Goal: Task Accomplishment & Management: Manage account settings

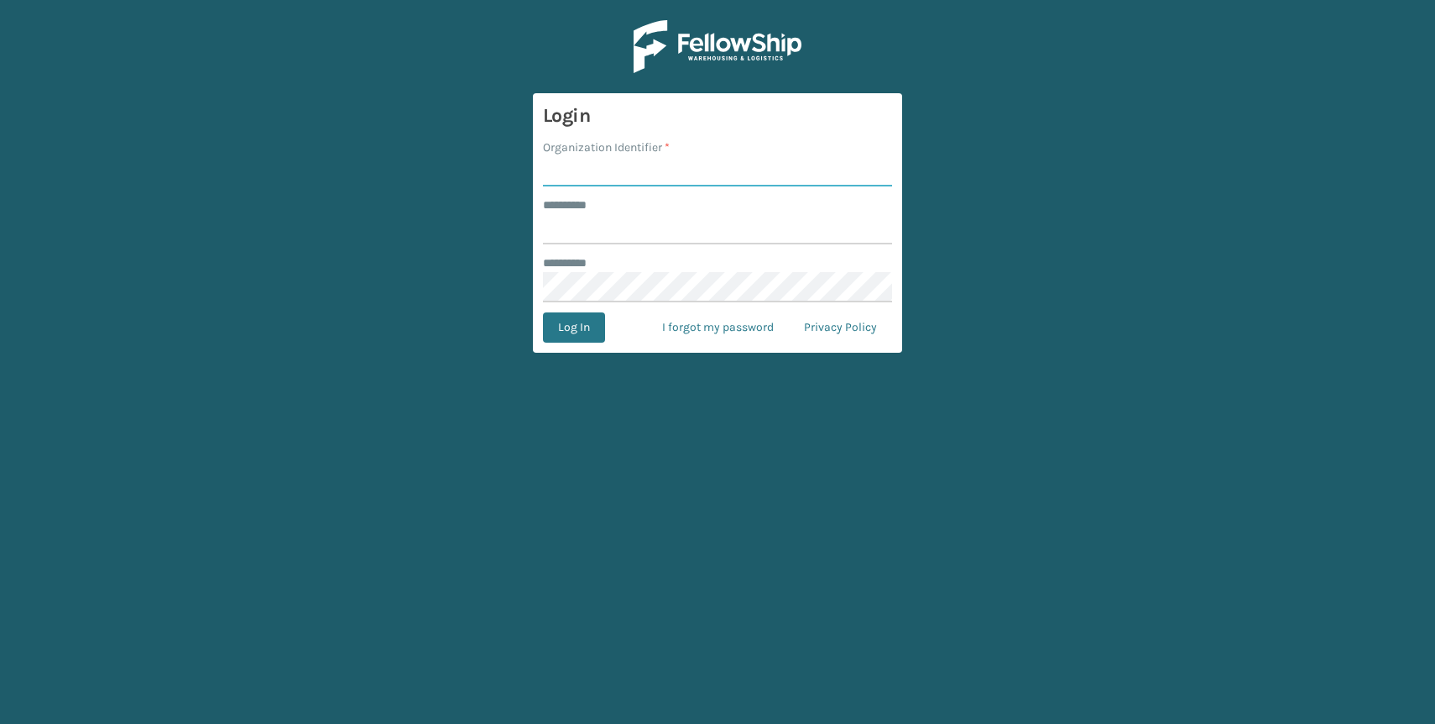
click at [603, 175] on input "Organization Identifier *" at bounding box center [717, 171] width 349 height 30
type input "Decoro"
click at [624, 232] on input "******** *" at bounding box center [717, 229] width 349 height 30
type input "*****"
click at [582, 332] on button "Log In" at bounding box center [574, 327] width 62 height 30
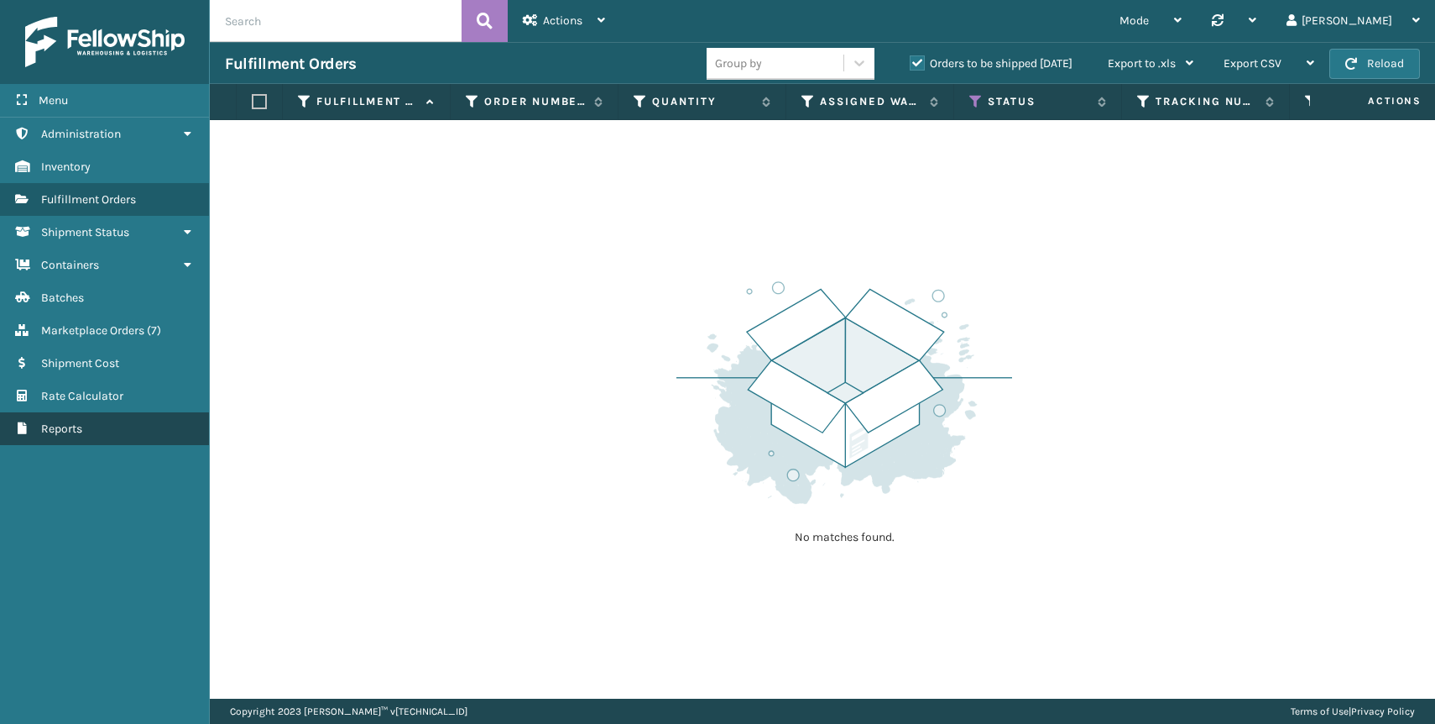
click at [90, 414] on link "Reports" at bounding box center [104, 428] width 209 height 33
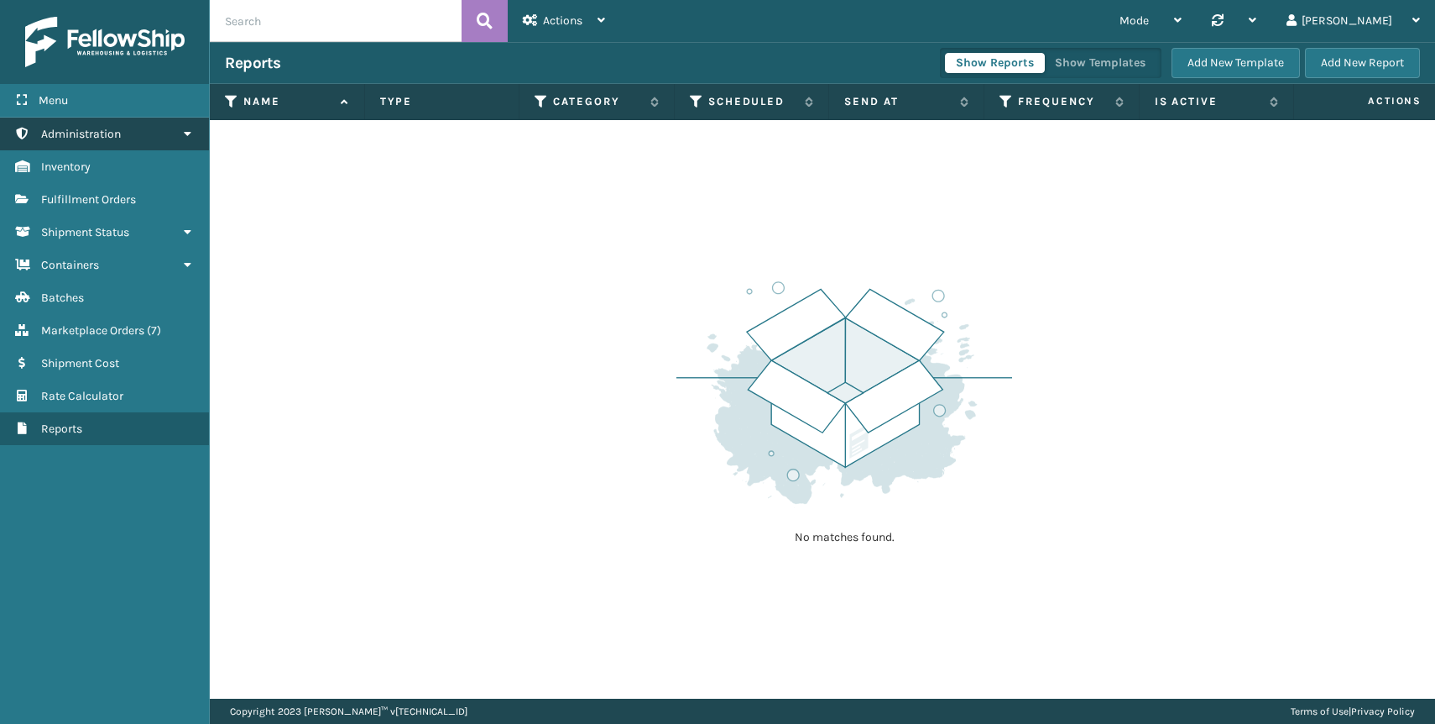
click at [97, 133] on span "Administration" at bounding box center [81, 134] width 80 height 14
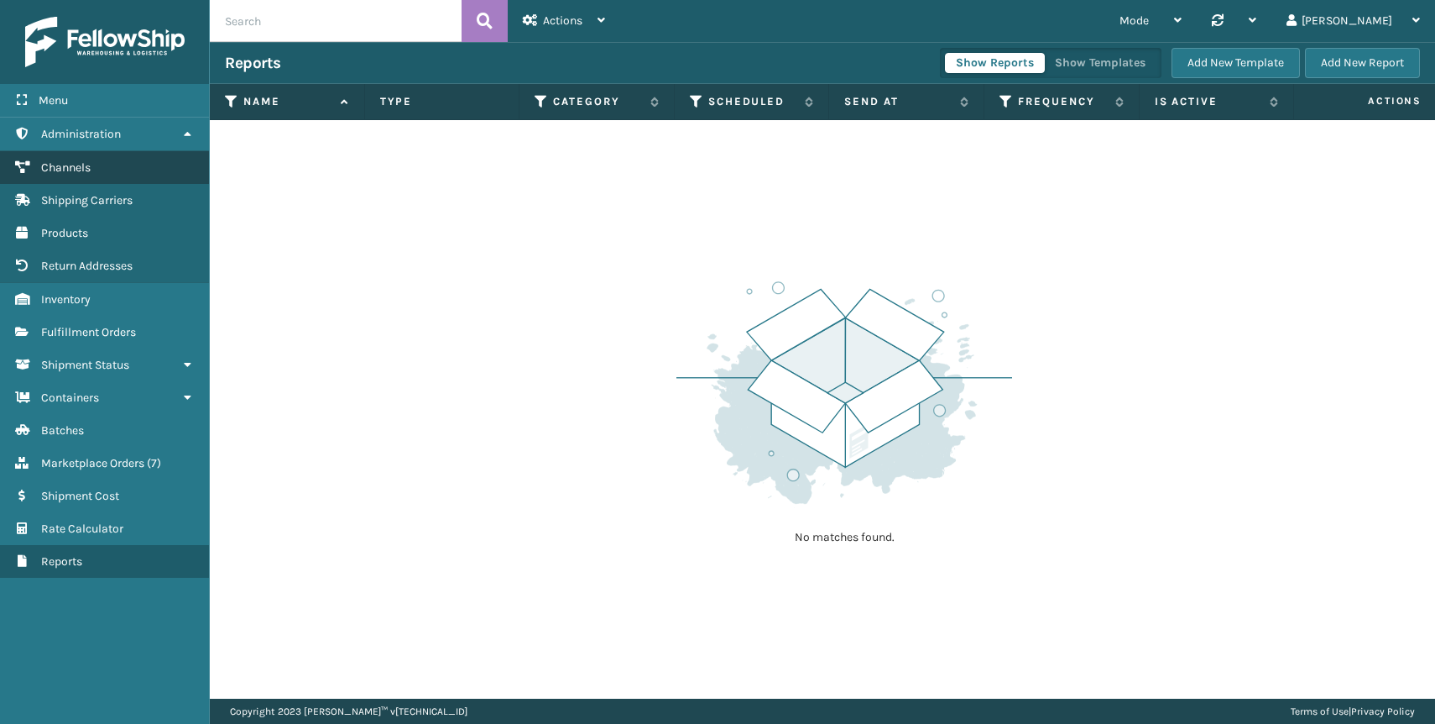
click at [93, 162] on link "Channels" at bounding box center [104, 167] width 209 height 33
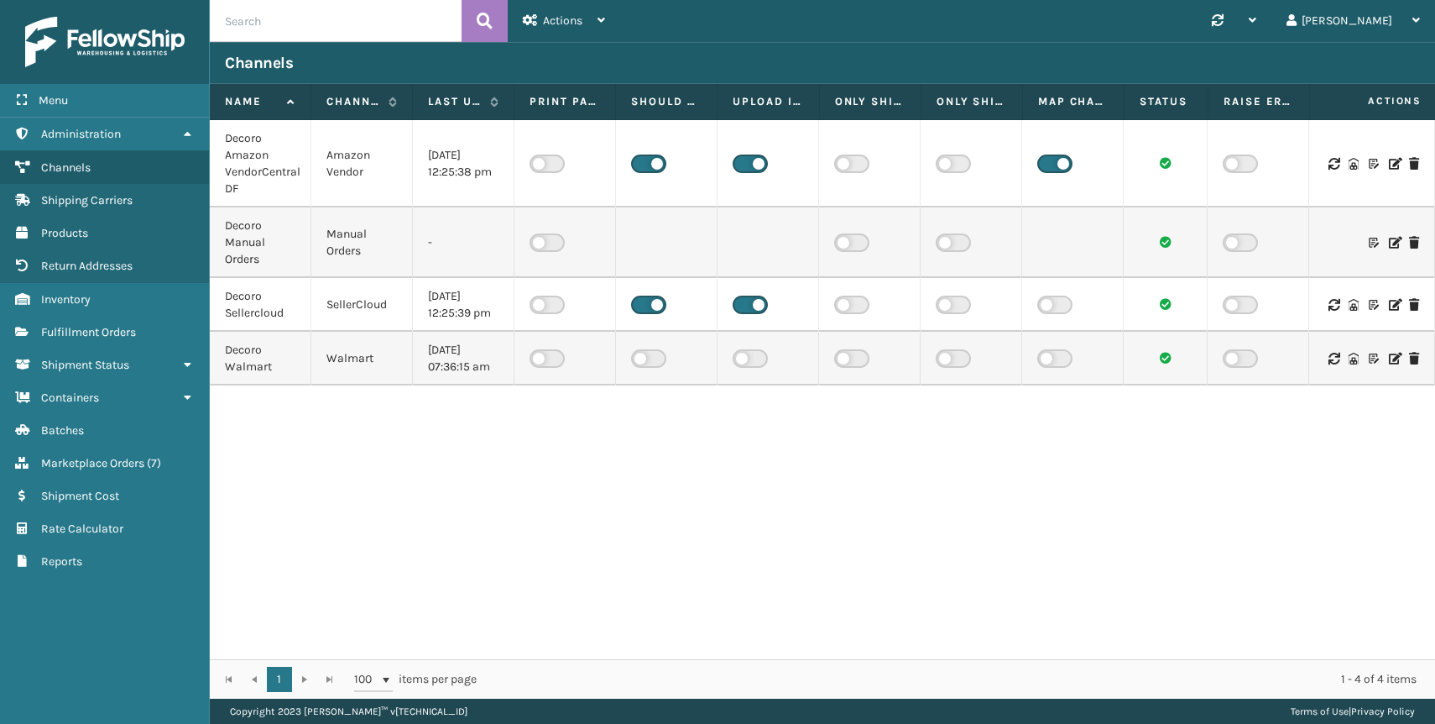
click at [1396, 161] on icon at bounding box center [1394, 164] width 10 height 12
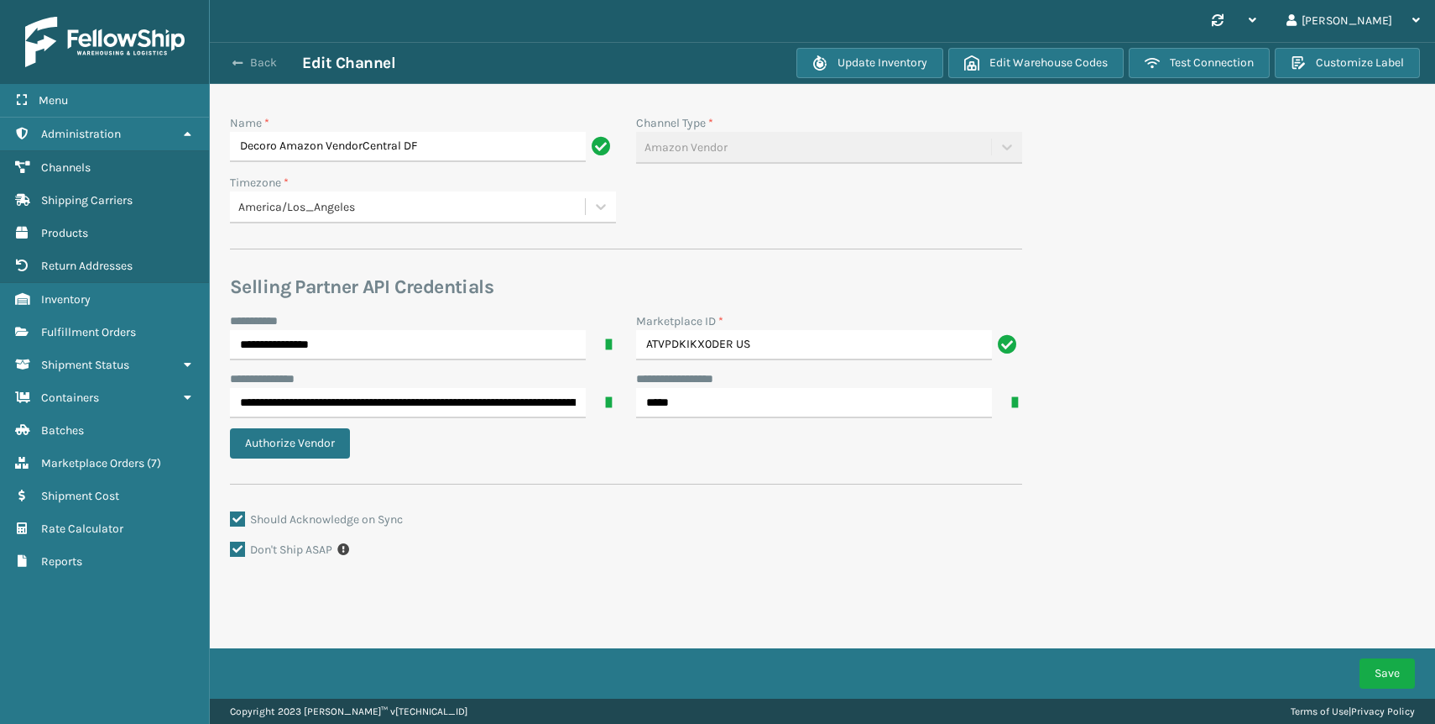
click at [253, 65] on button "Back" at bounding box center [263, 62] width 77 height 15
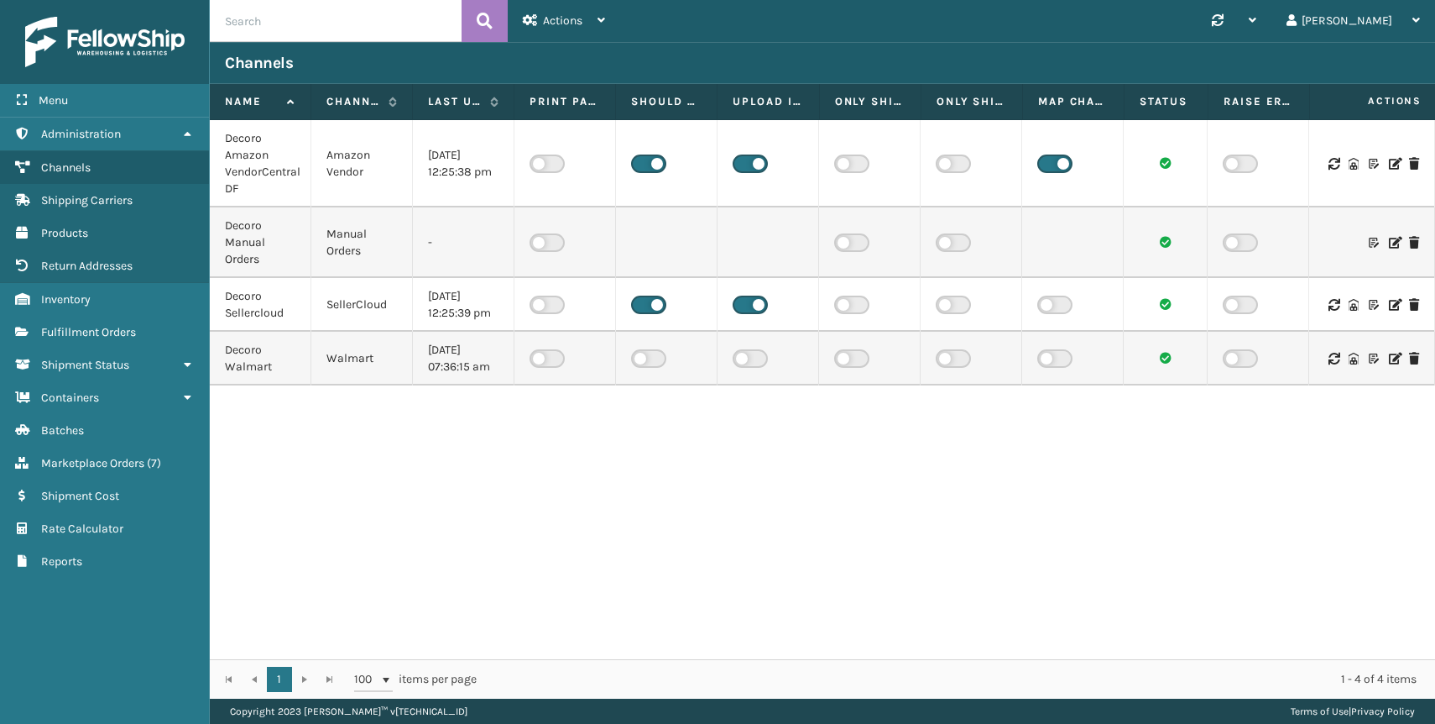
click at [1394, 307] on icon at bounding box center [1394, 305] width 10 height 12
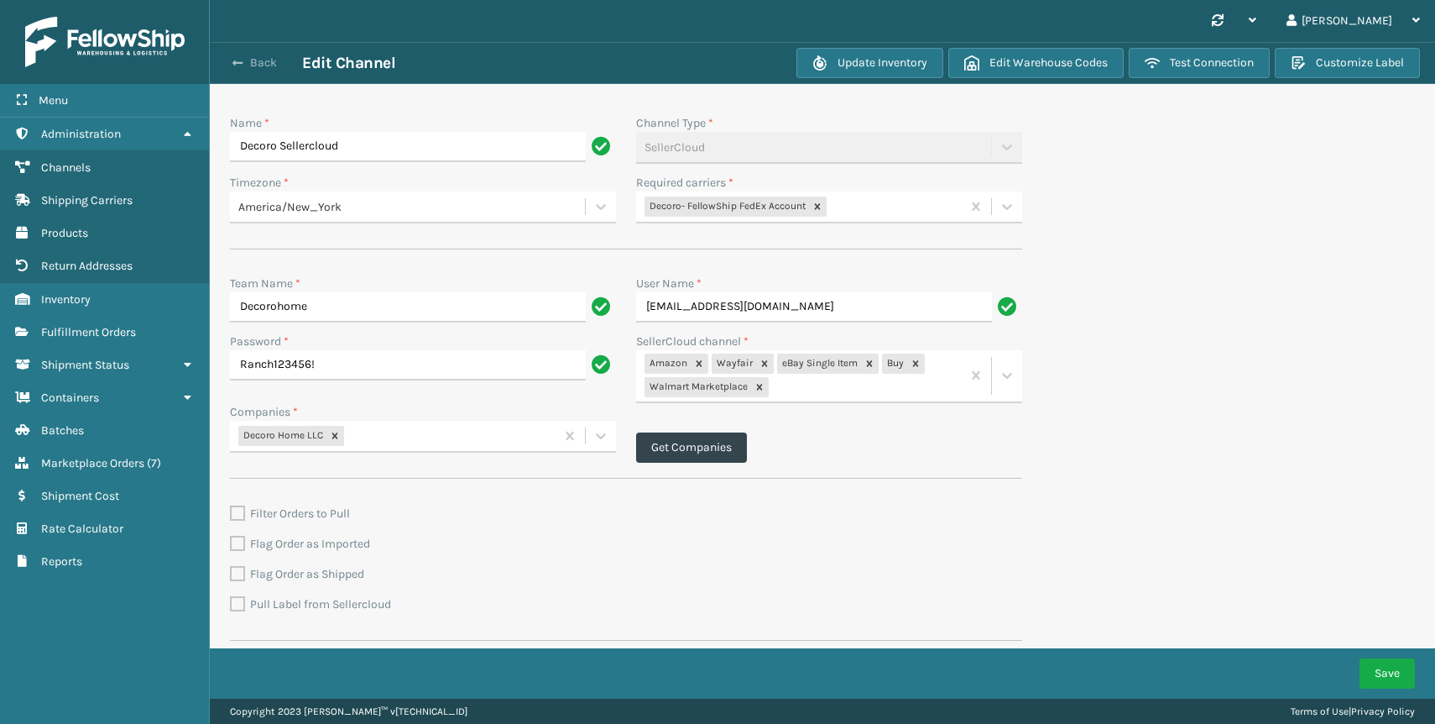
click at [256, 60] on button "Back" at bounding box center [263, 62] width 77 height 15
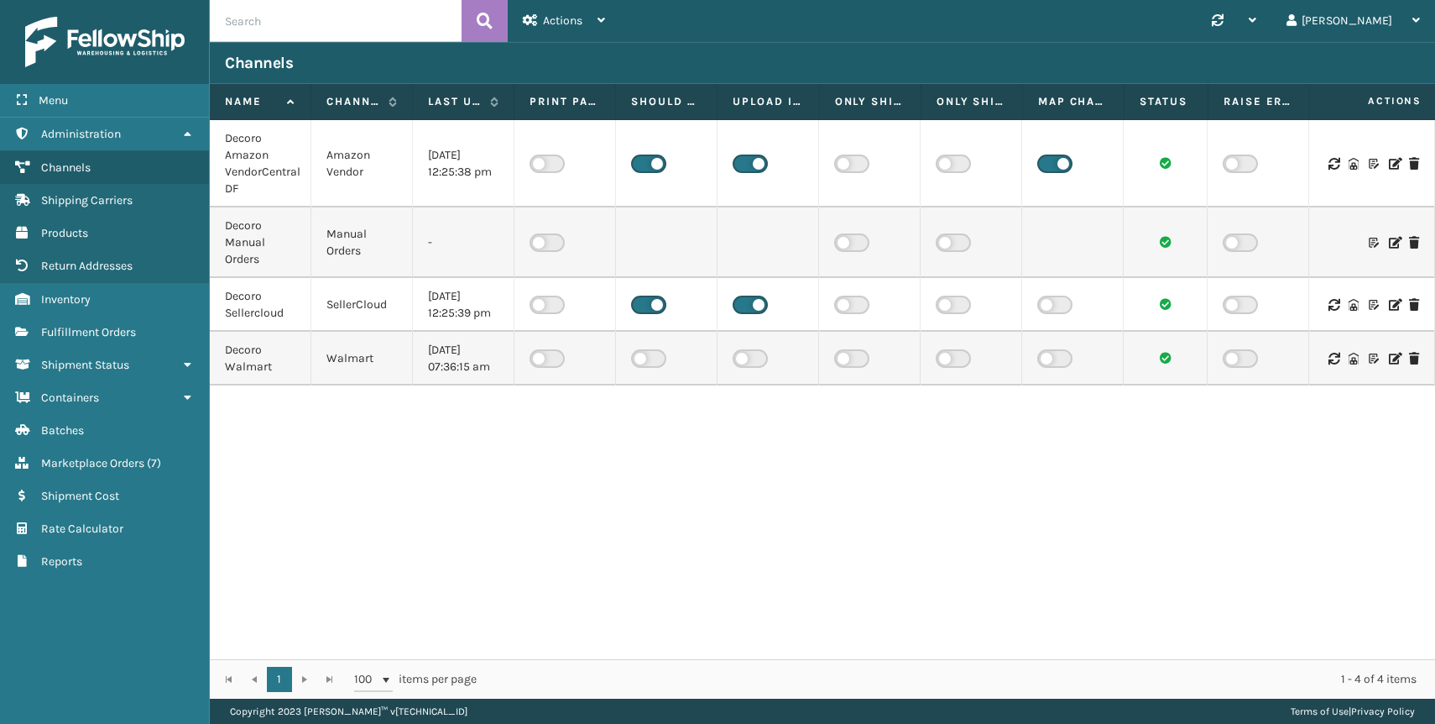
click at [1393, 303] on icon at bounding box center [1394, 305] width 10 height 12
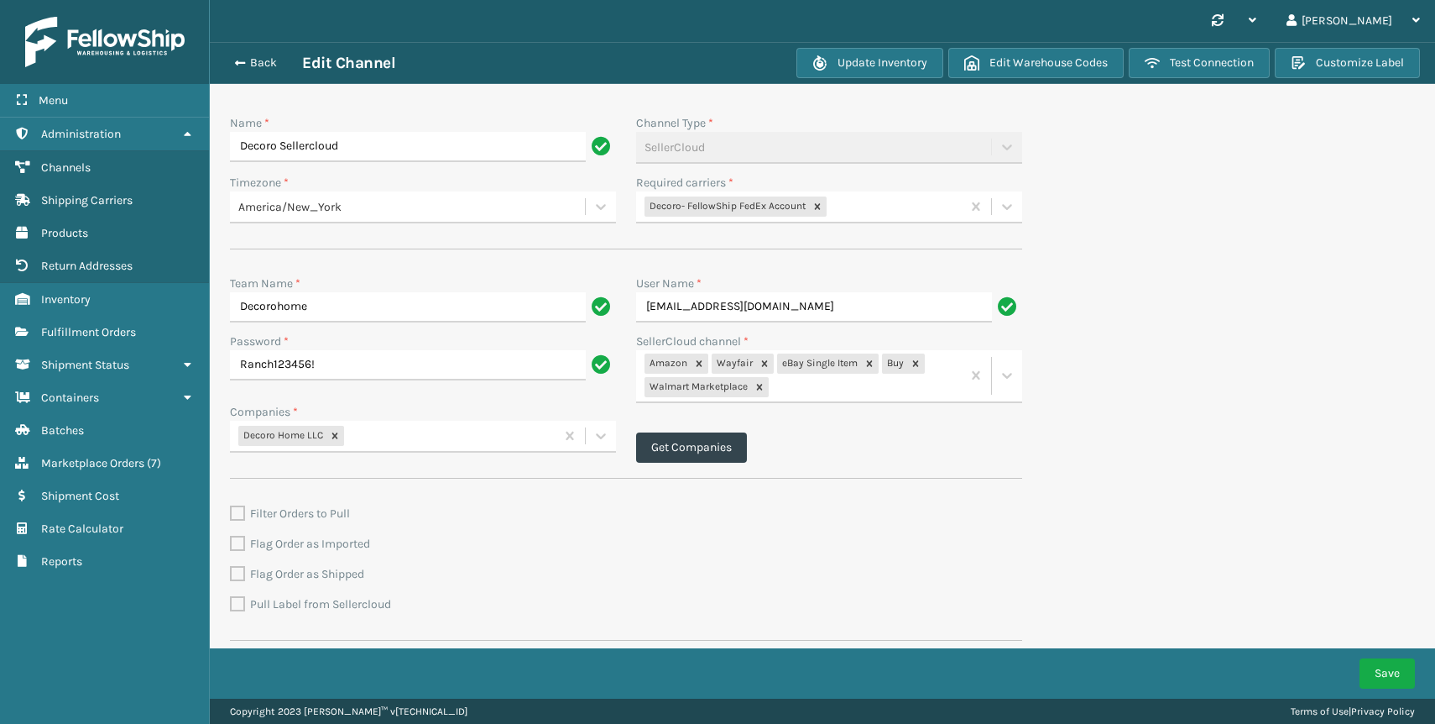
click at [253, 71] on div "Back Edit Channel" at bounding box center [508, 63] width 567 height 20
click at [253, 50] on div "Back Edit Channel Update Inventory Edit Warehouse Codes Test Connection Customi…" at bounding box center [822, 63] width 1225 height 42
click at [253, 57] on button "Back" at bounding box center [263, 62] width 77 height 15
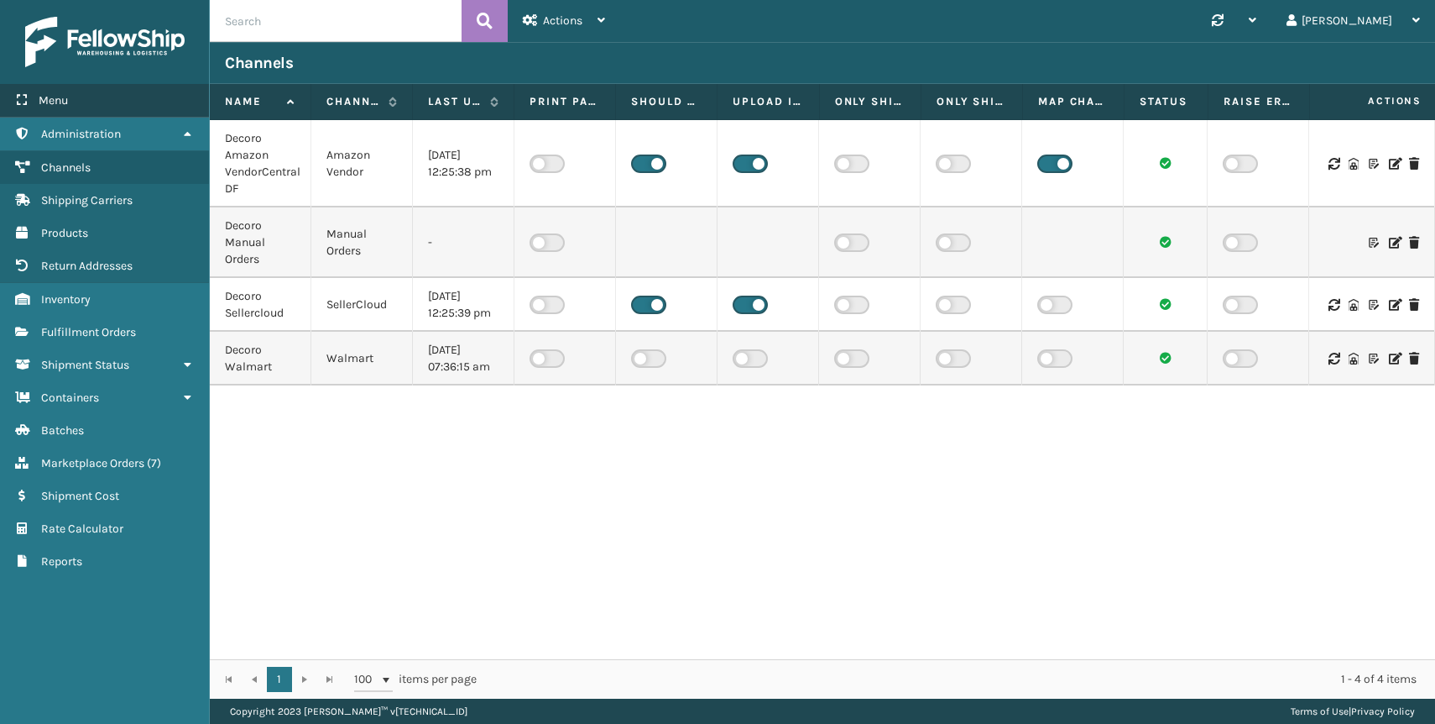
click at [91, 95] on div "Menu" at bounding box center [104, 101] width 209 height 34
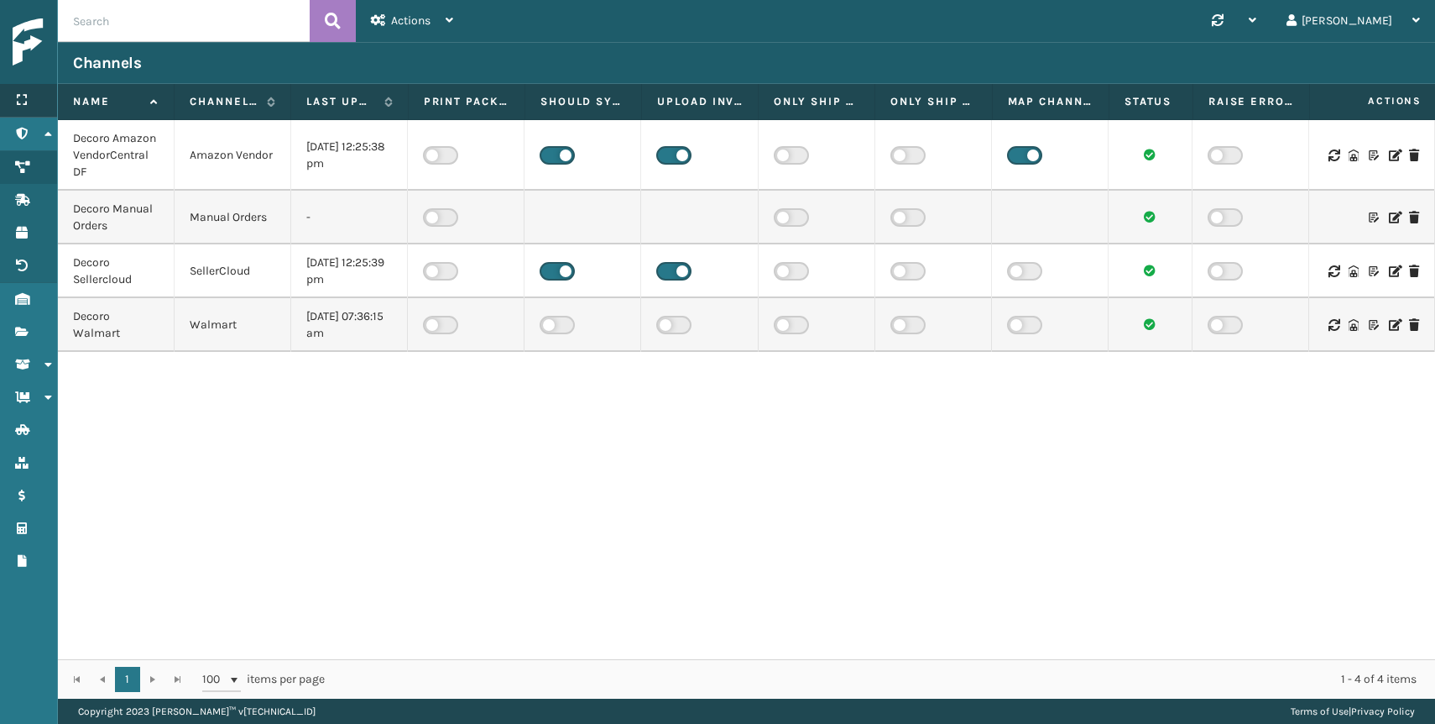
click at [15, 102] on icon at bounding box center [21, 100] width 13 height 12
